Goal: Task Accomplishment & Management: Use online tool/utility

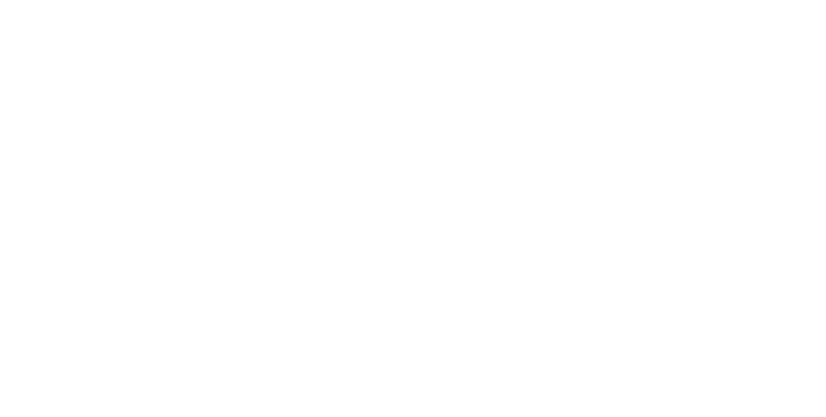
scroll to position [484, 0]
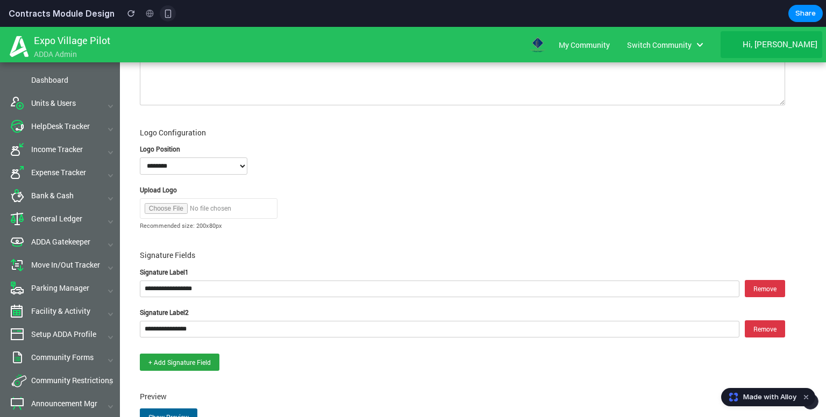
click at [164, 10] on div "button" at bounding box center [168, 13] width 9 height 9
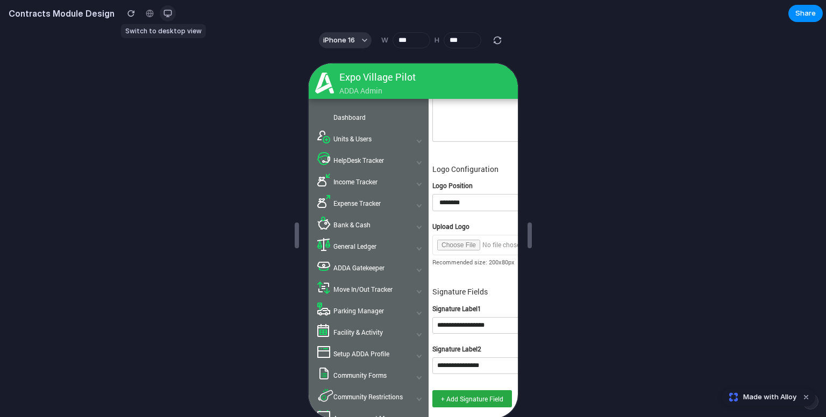
click at [166, 16] on button "button" at bounding box center [168, 13] width 16 height 16
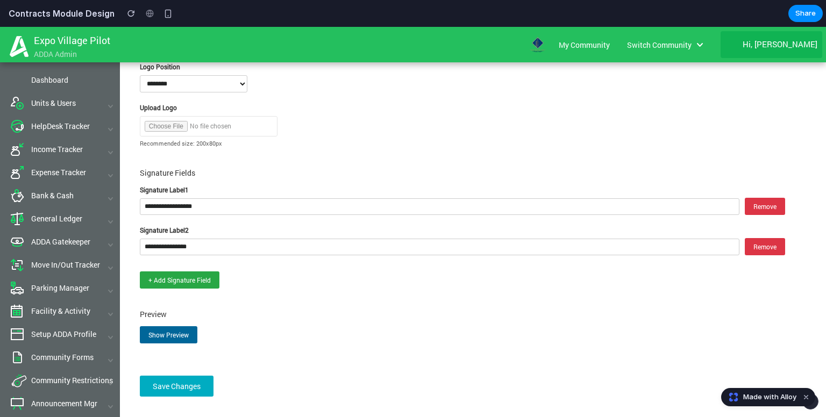
scroll to position [590, 0]
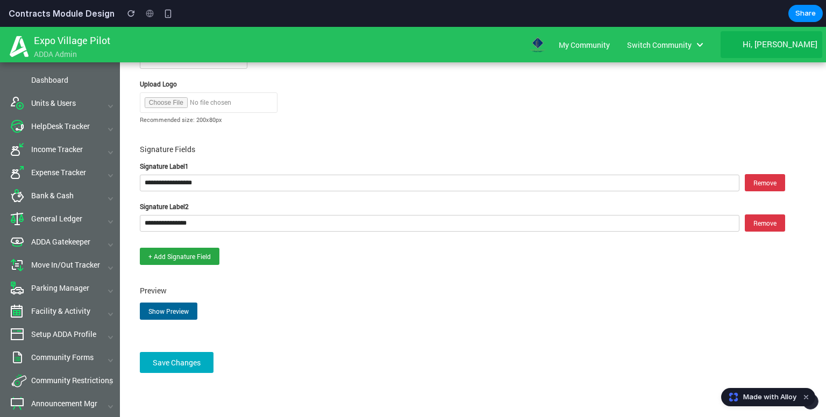
click at [182, 262] on button "+ Add Signature Field" at bounding box center [180, 256] width 80 height 17
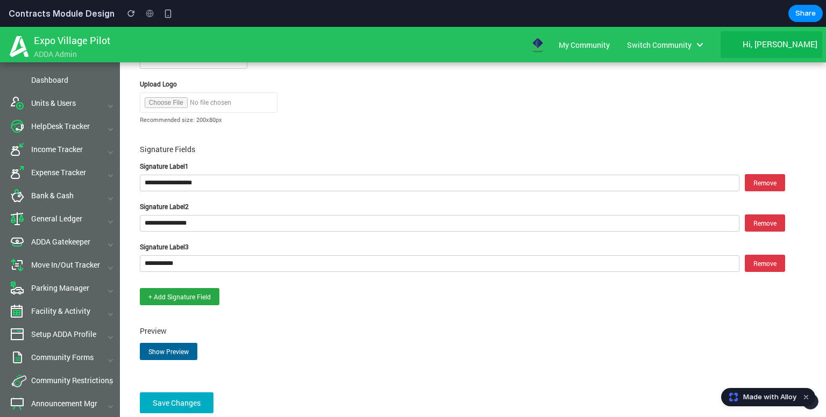
click at [182, 300] on button "+ Add Signature Field" at bounding box center [180, 296] width 80 height 17
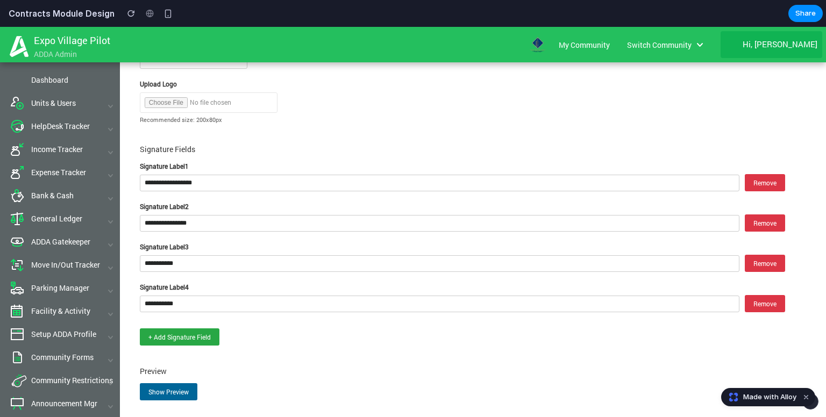
click at [191, 329] on div "**********" at bounding box center [462, 245] width 645 height 200
click at [191, 337] on button "+ Add Signature Field" at bounding box center [180, 337] width 80 height 17
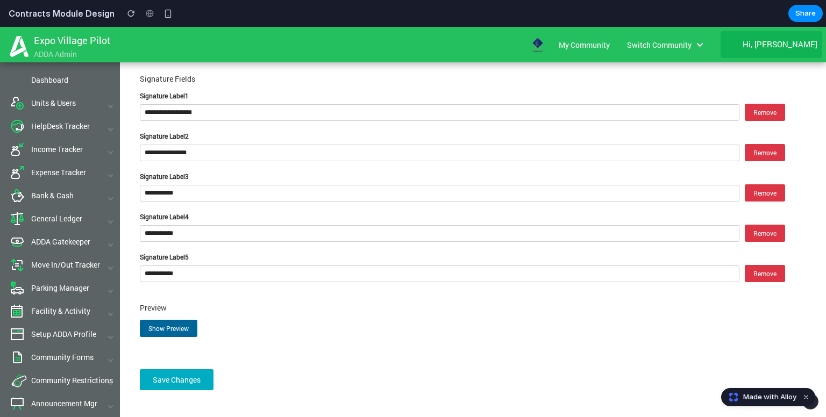
scroll to position [679, 0]
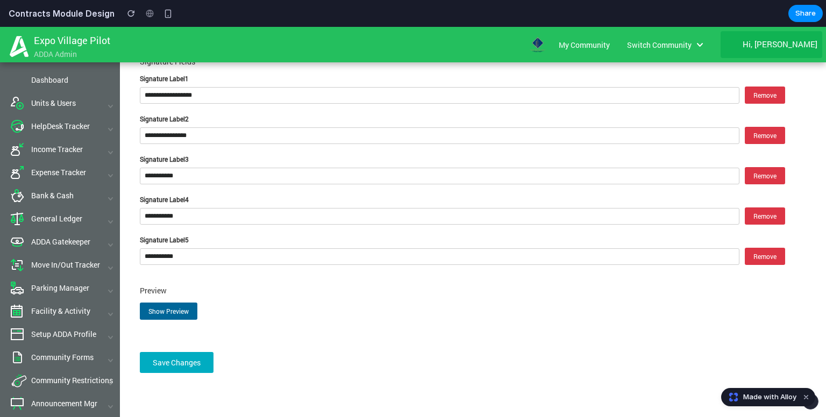
click at [181, 311] on button "Show Preview" at bounding box center [169, 311] width 58 height 17
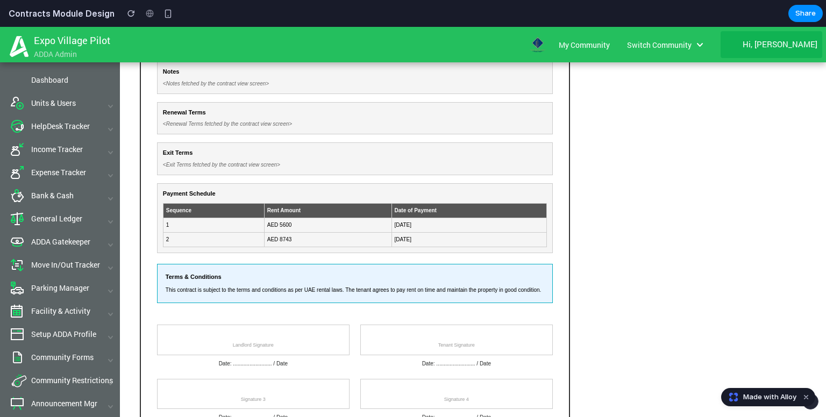
scroll to position [939, 0]
